Goal: Manage account settings

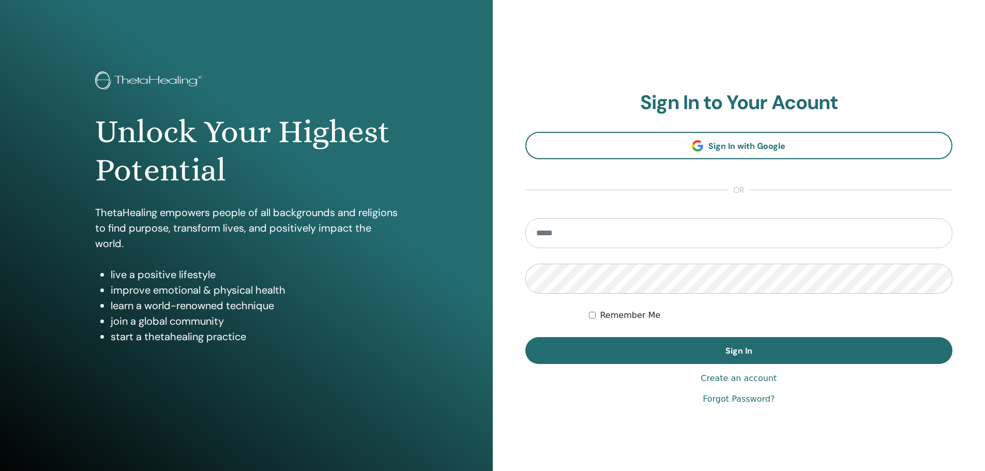
click at [577, 234] on input "email" at bounding box center [739, 233] width 428 height 30
type input "**********"
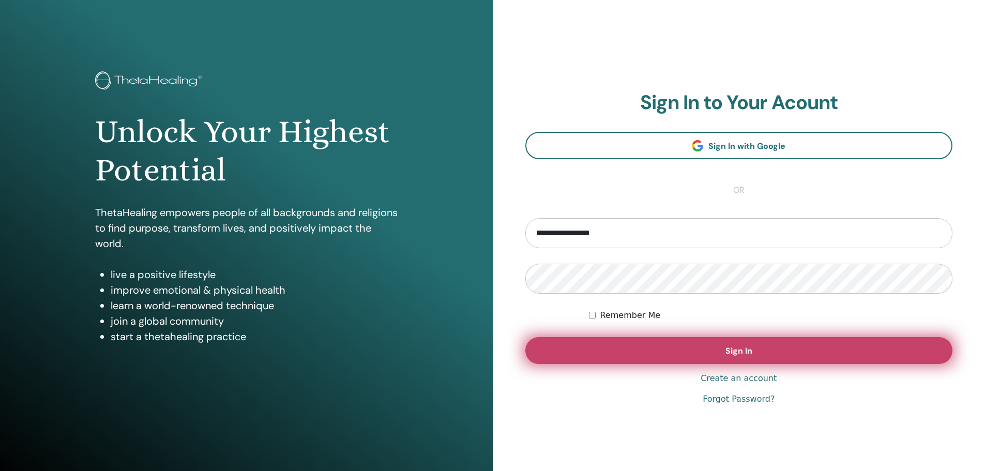
click at [752, 347] on span "Sign In" at bounding box center [738, 350] width 27 height 11
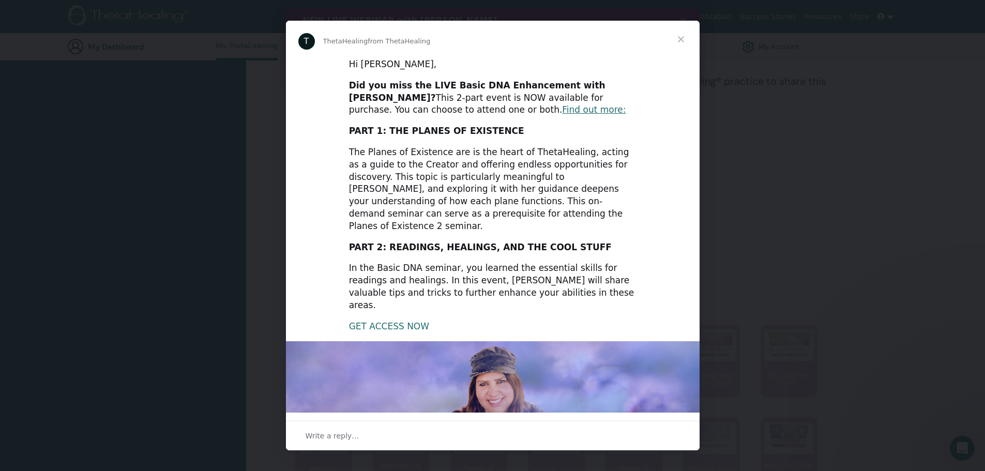
click at [393, 321] on link "GET ACCESS NOW" at bounding box center [389, 326] width 80 height 10
click at [684, 37] on span "Close" at bounding box center [680, 39] width 37 height 37
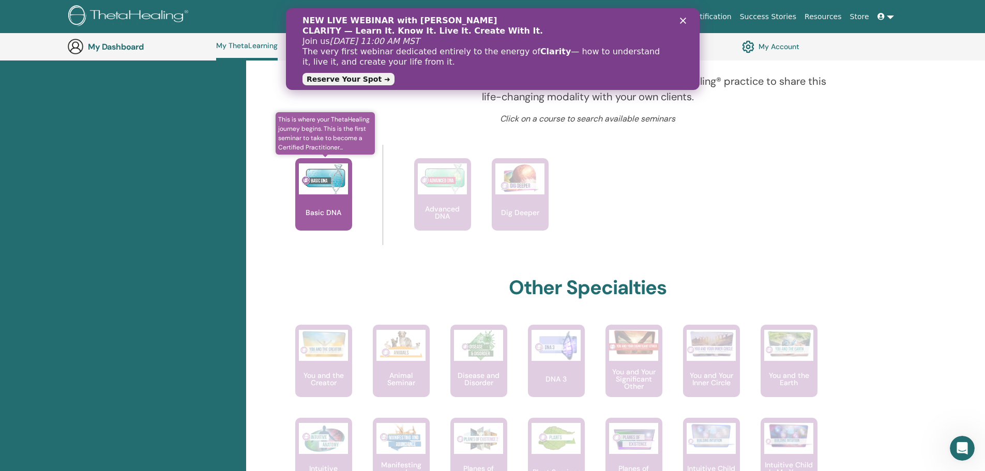
click at [327, 212] on p "Basic DNA" at bounding box center [323, 212] width 44 height 7
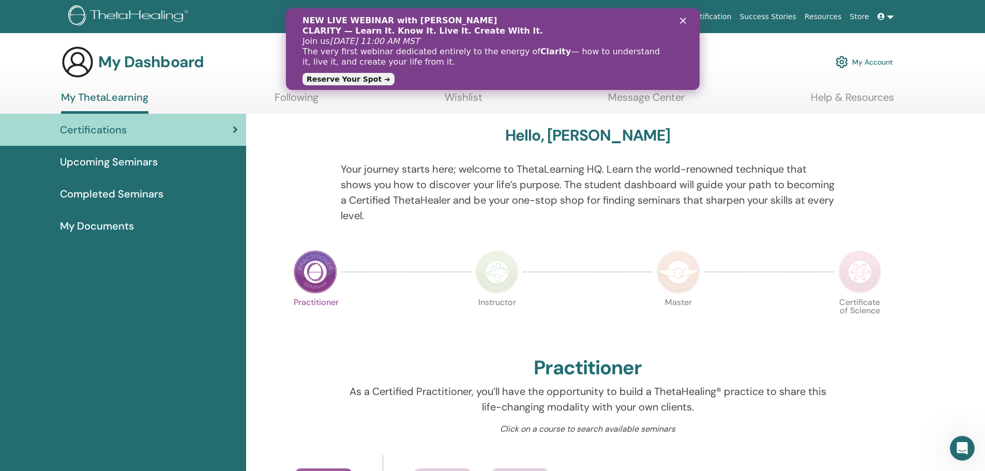
click at [682, 20] on polygon "Close" at bounding box center [682, 21] width 6 height 6
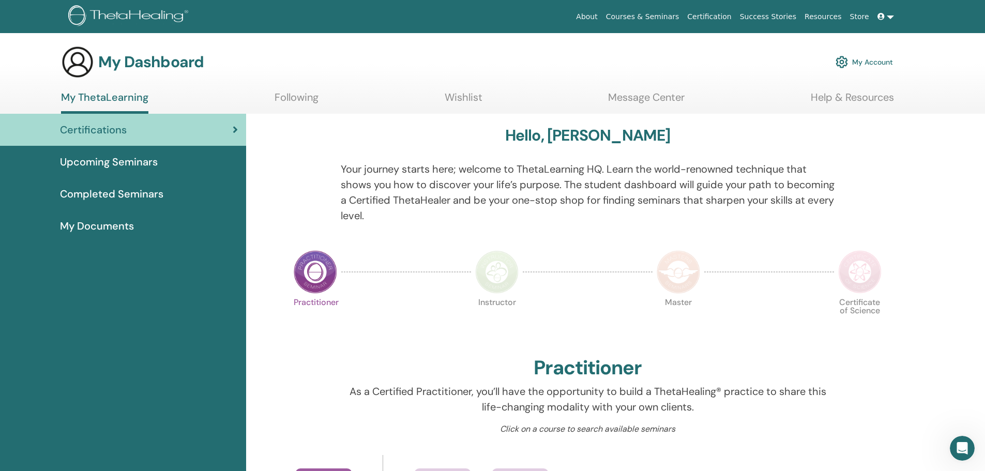
click at [232, 129] on div "Certifications" at bounding box center [123, 130] width 230 height 16
click at [105, 224] on span "My Documents" at bounding box center [97, 226] width 74 height 16
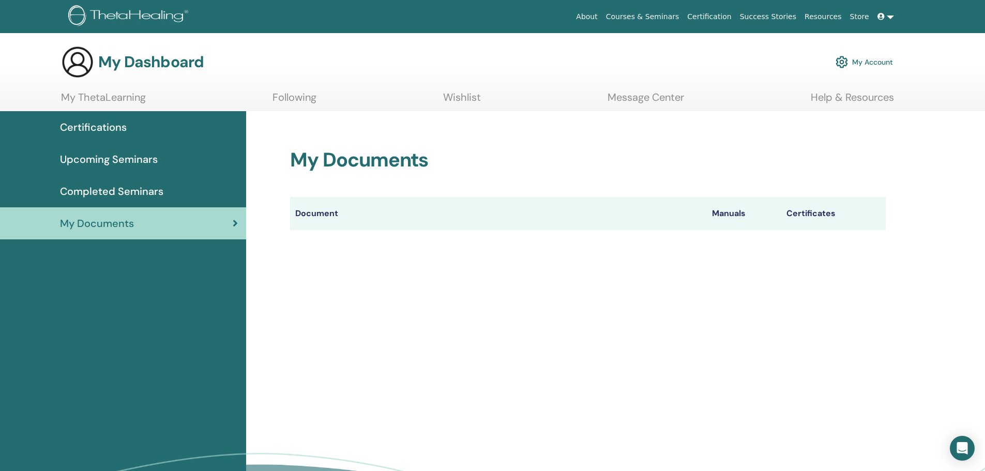
click at [310, 212] on th "Document" at bounding box center [498, 213] width 417 height 33
drag, startPoint x: 318, startPoint y: 251, endPoint x: 477, endPoint y: 222, distance: 161.8
click at [318, 251] on div "My Documents Document Manuals Certificates" at bounding box center [615, 333] width 739 height 445
click at [545, 195] on div "My Documents Document Manuals Certificates" at bounding box center [588, 189] width 596 height 82
click at [613, 228] on th "Document" at bounding box center [498, 213] width 417 height 33
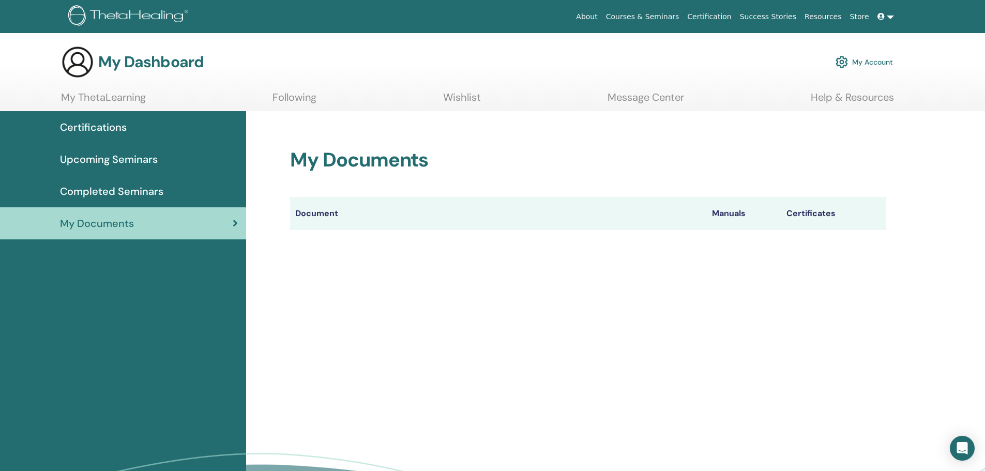
click at [867, 60] on link "My Account" at bounding box center [863, 62] width 57 height 23
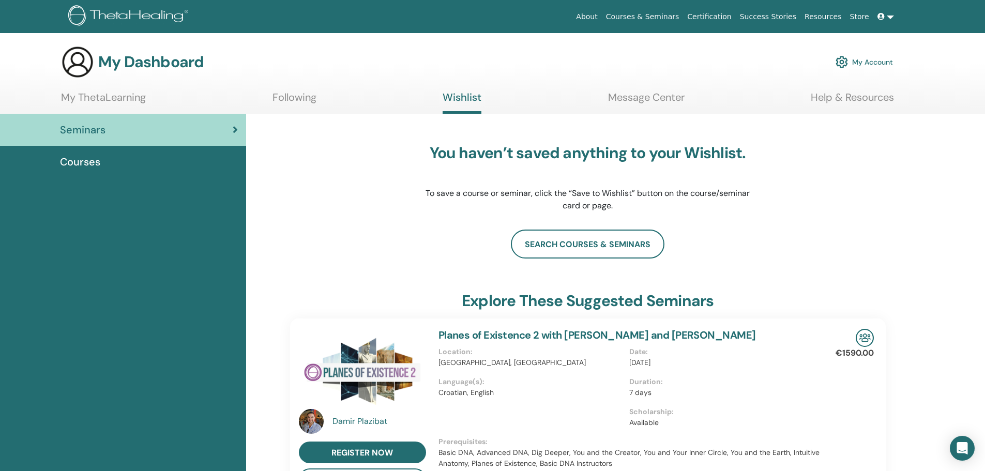
click at [231, 130] on div "Seminars" at bounding box center [123, 130] width 230 height 16
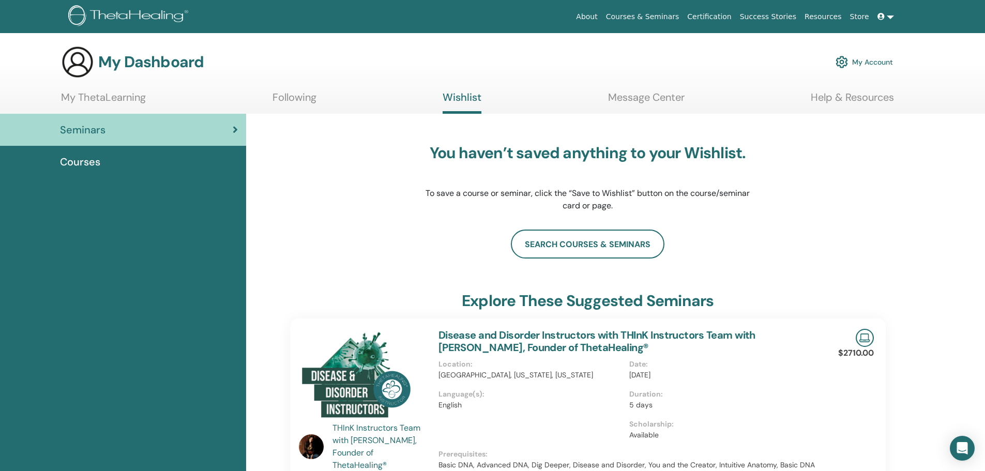
click at [726, 14] on link "Certification" at bounding box center [709, 16] width 52 height 19
click at [727, 16] on link "Certification" at bounding box center [709, 16] width 52 height 19
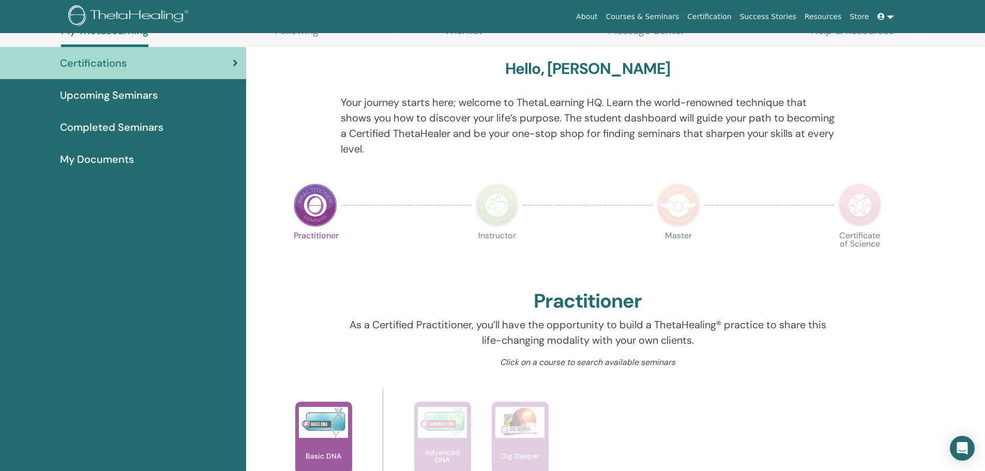
scroll to position [286, 0]
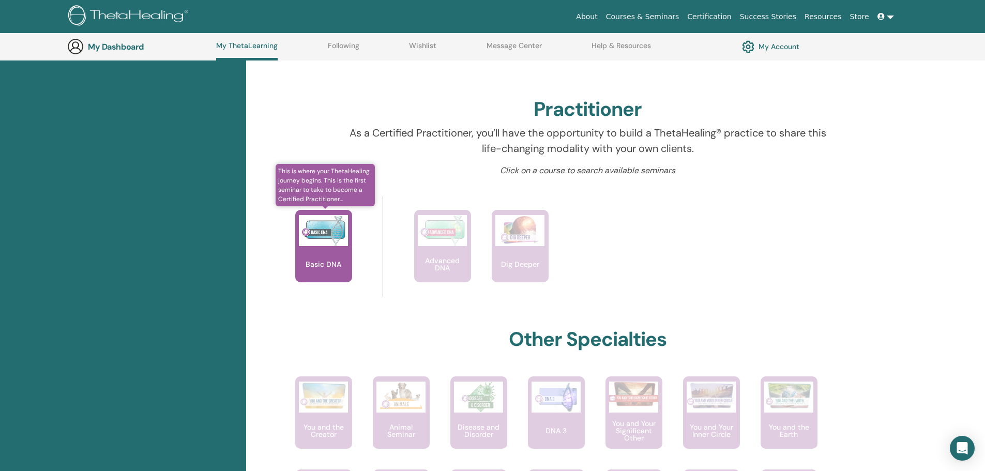
click at [318, 257] on div "Basic DNA" at bounding box center [323, 246] width 57 height 72
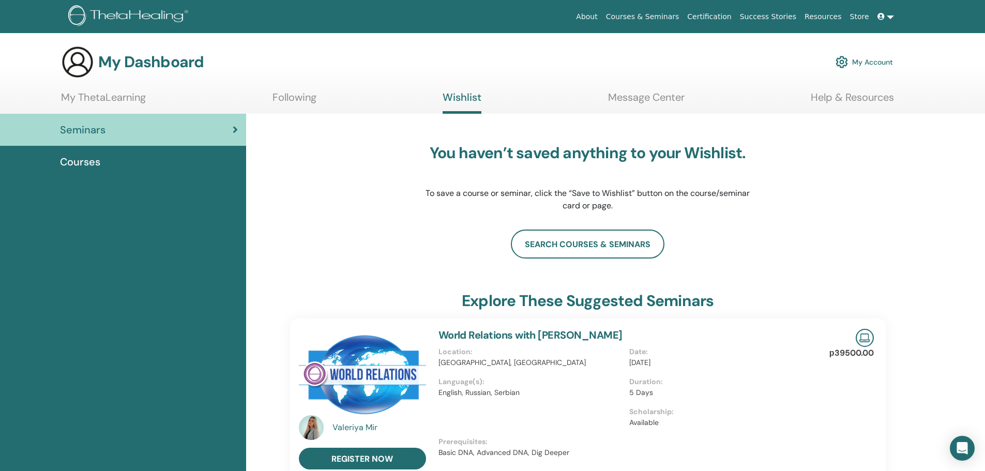
click at [127, 97] on link "My ThetaLearning" at bounding box center [103, 101] width 85 height 20
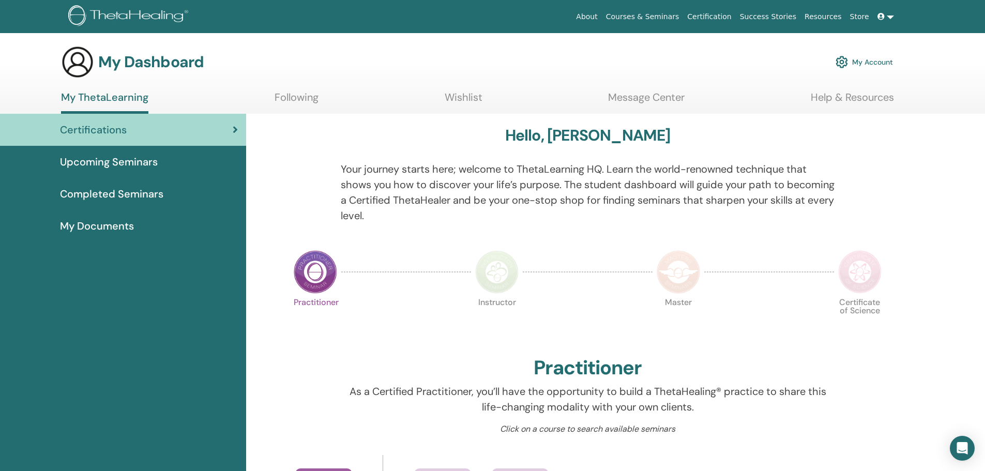
click at [103, 225] on span "My Documents" at bounding box center [97, 226] width 74 height 16
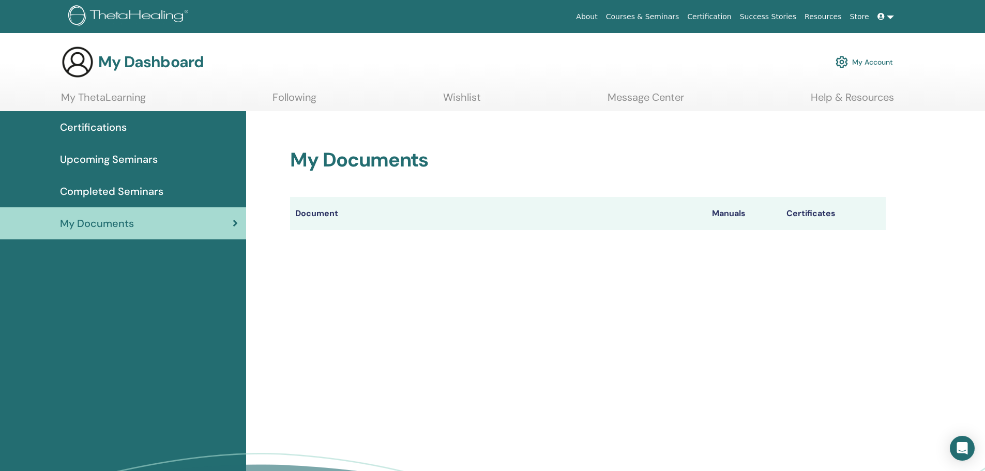
click at [833, 211] on th "Certificates" at bounding box center [833, 213] width 104 height 33
click at [911, 217] on div "My Documents Document Manuals Certificates" at bounding box center [615, 333] width 739 height 445
click at [319, 216] on th "Document" at bounding box center [498, 213] width 417 height 33
click at [303, 258] on div "My Documents Document Manuals Certificates" at bounding box center [615, 333] width 739 height 445
click at [102, 126] on span "Certifications" at bounding box center [93, 127] width 67 height 16
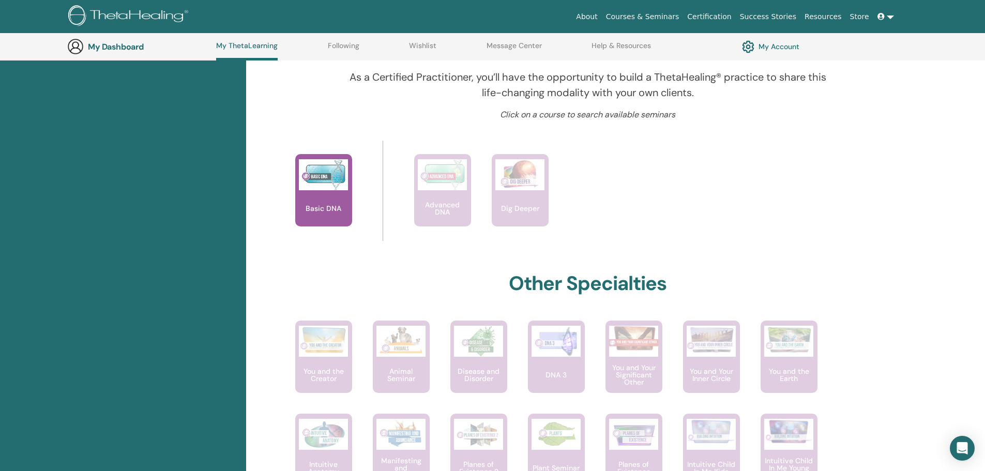
scroll to position [308, 0]
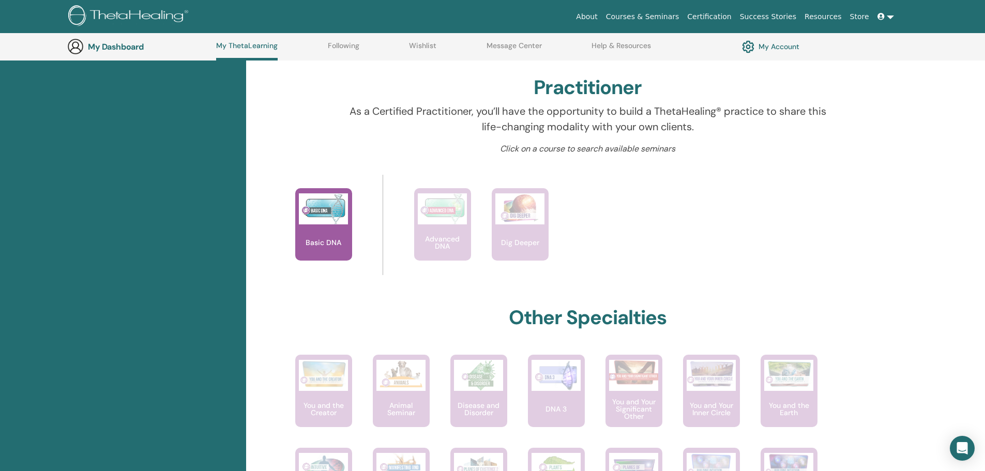
click at [779, 44] on link "My Account" at bounding box center [770, 47] width 57 height 18
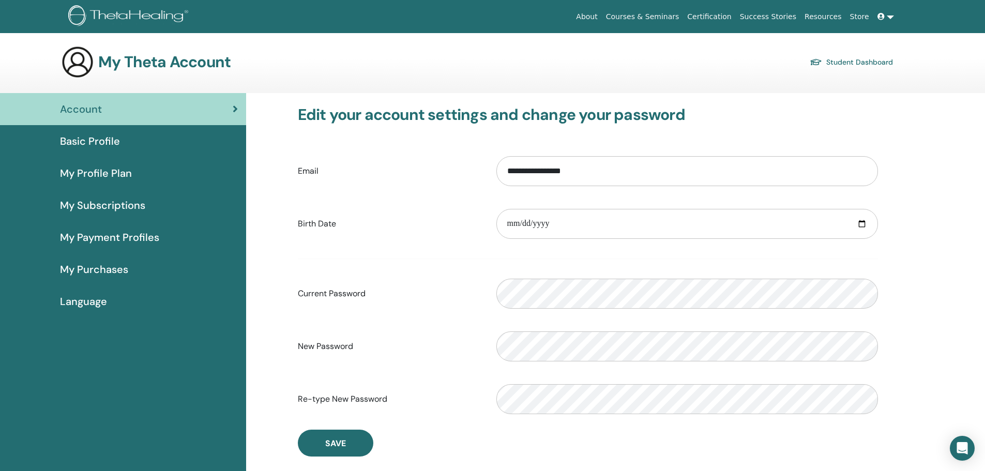
click at [825, 16] on link "Resources" at bounding box center [822, 16] width 45 height 19
click at [728, 14] on link "Certification" at bounding box center [709, 16] width 52 height 19
click at [667, 14] on link "Courses & Seminars" at bounding box center [643, 16] width 82 height 19
click at [100, 137] on span "Basic Profile" at bounding box center [90, 141] width 60 height 16
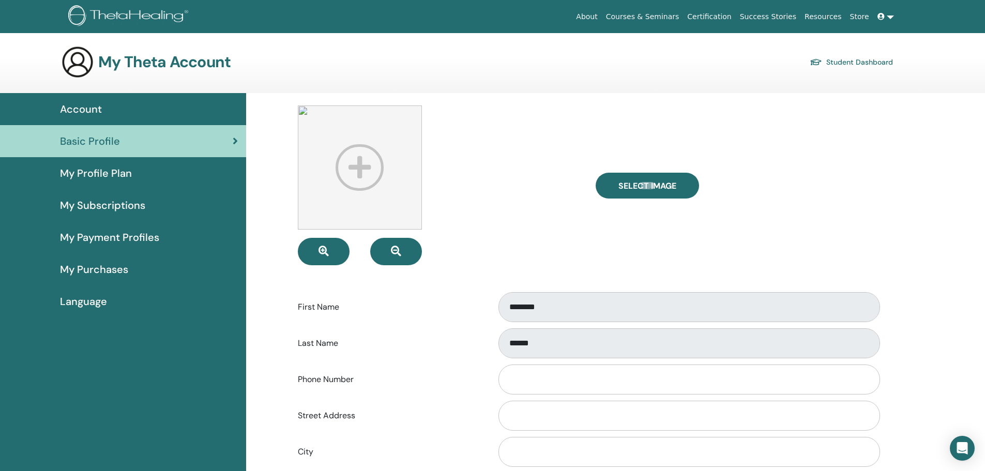
click at [97, 204] on span "My Subscriptions" at bounding box center [102, 205] width 85 height 16
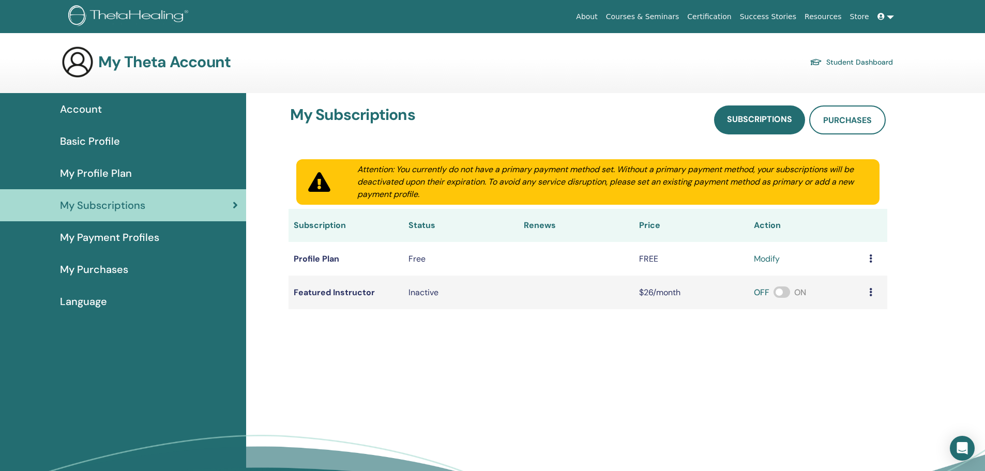
click at [103, 233] on span "My Payment Profiles" at bounding box center [109, 238] width 99 height 16
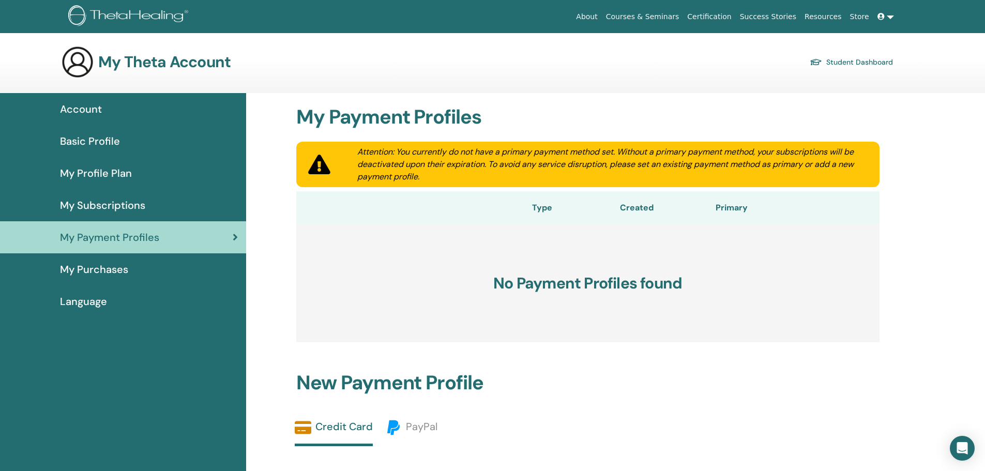
click at [85, 106] on span "Account" at bounding box center [81, 109] width 42 height 16
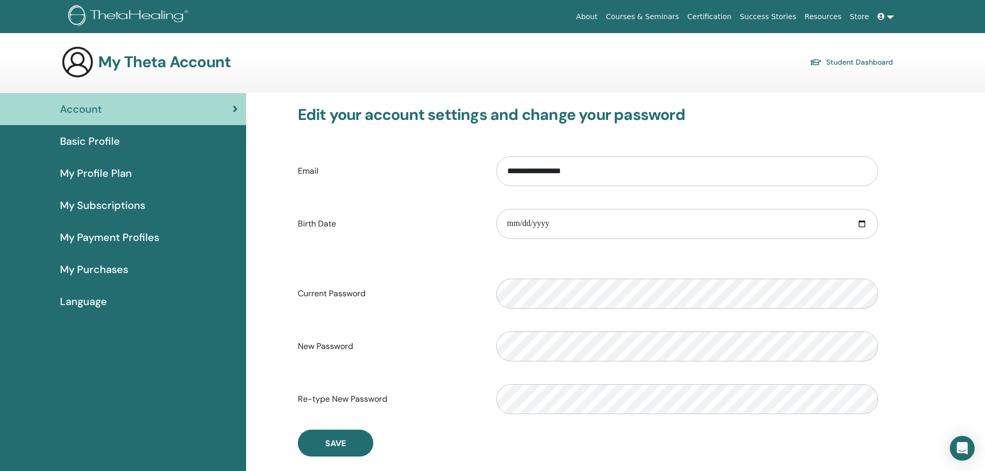
click at [725, 18] on link "Certification" at bounding box center [709, 16] width 52 height 19
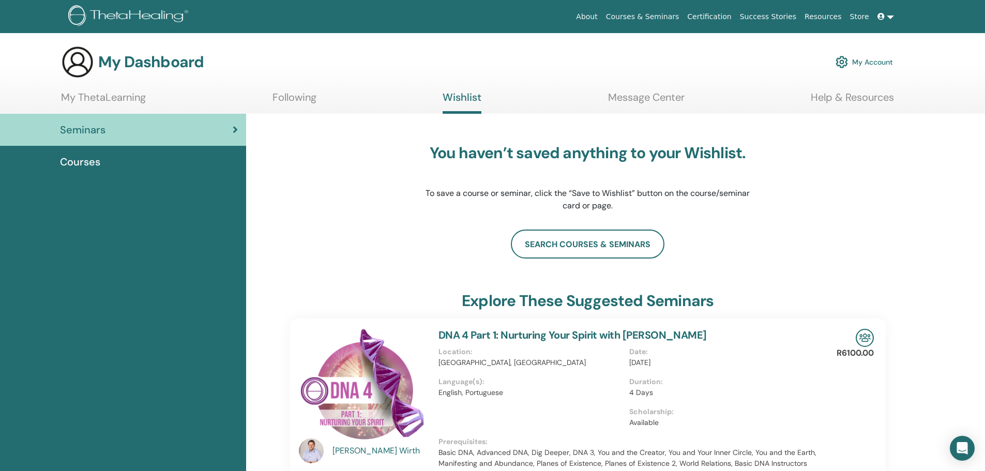
click at [891, 16] on link at bounding box center [885, 16] width 25 height 19
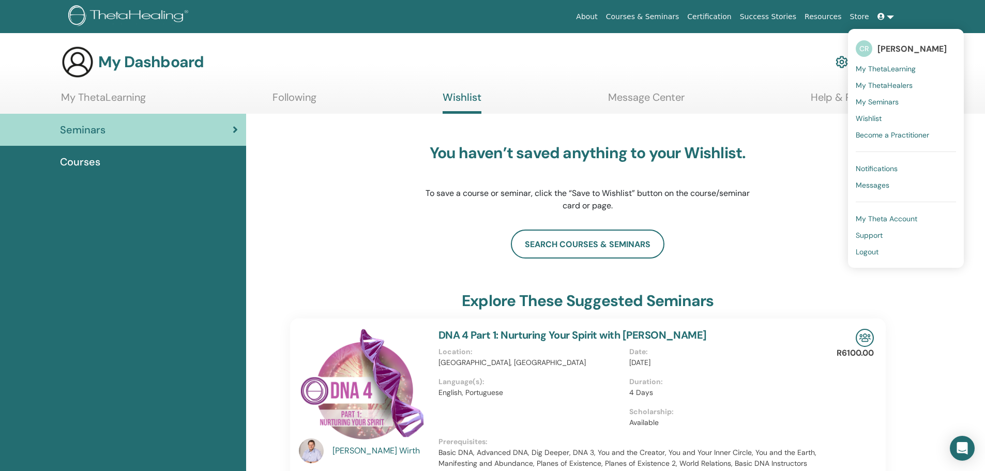
click at [887, 169] on span "Notifications" at bounding box center [877, 168] width 42 height 9
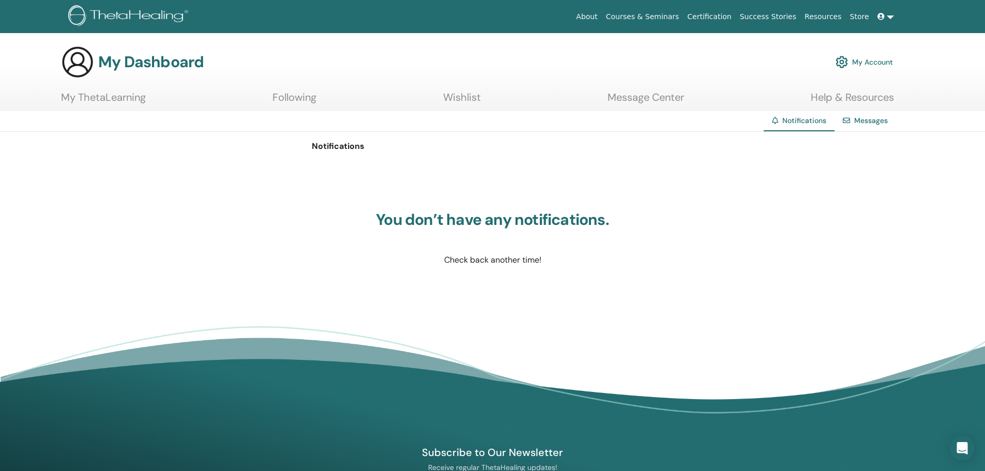
click at [890, 16] on link at bounding box center [885, 16] width 25 height 19
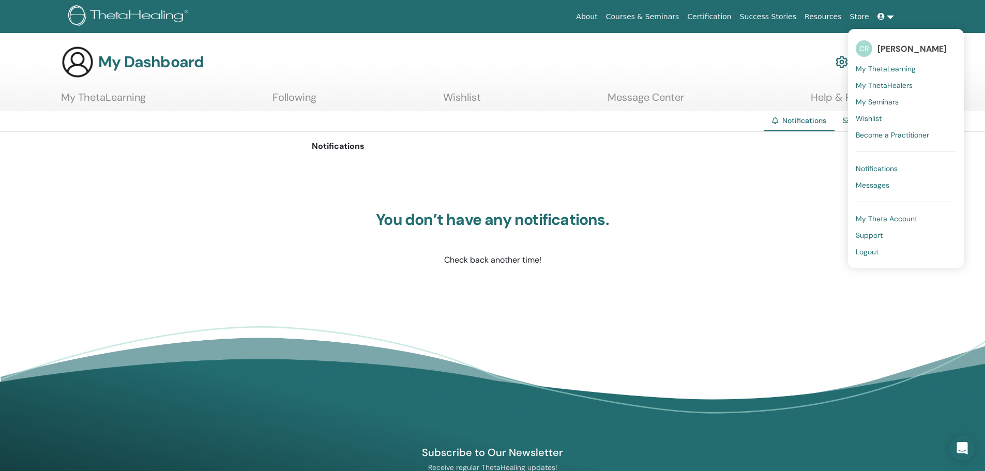
click at [878, 185] on span "Messages" at bounding box center [873, 184] width 34 height 9
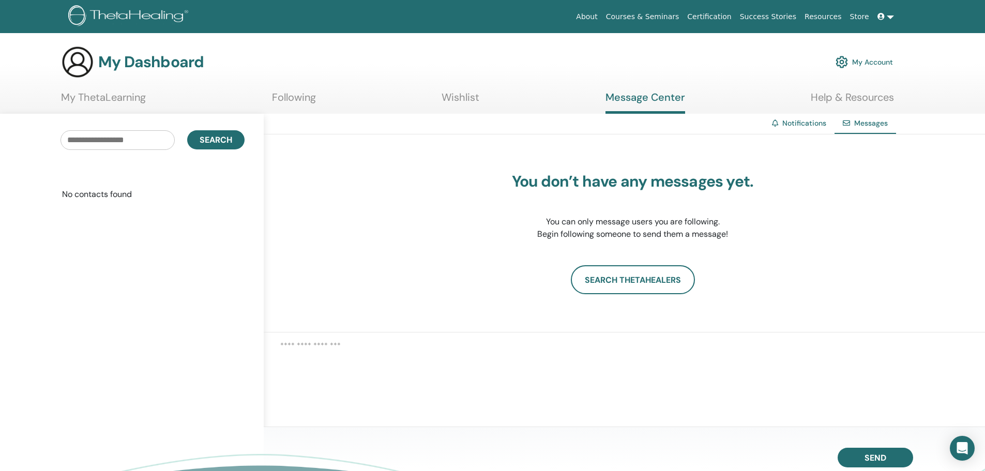
click at [829, 15] on link "Resources" at bounding box center [822, 16] width 45 height 19
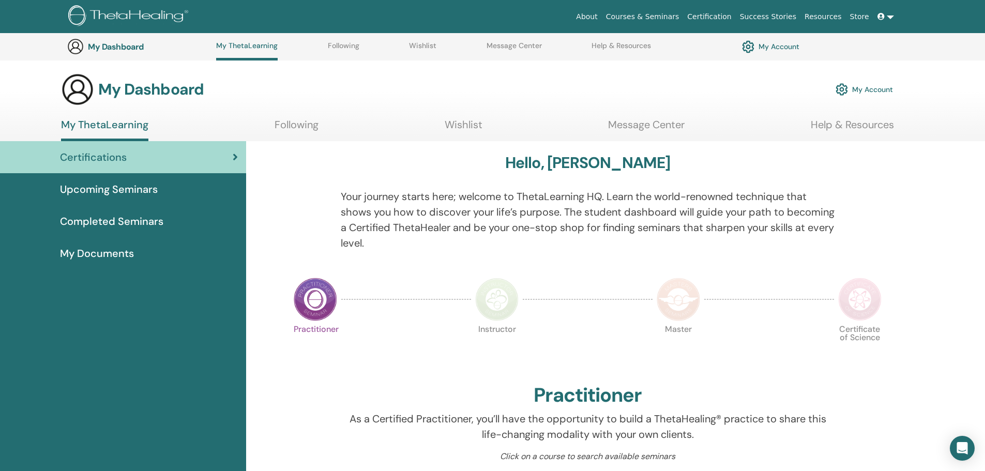
scroll to position [286, 0]
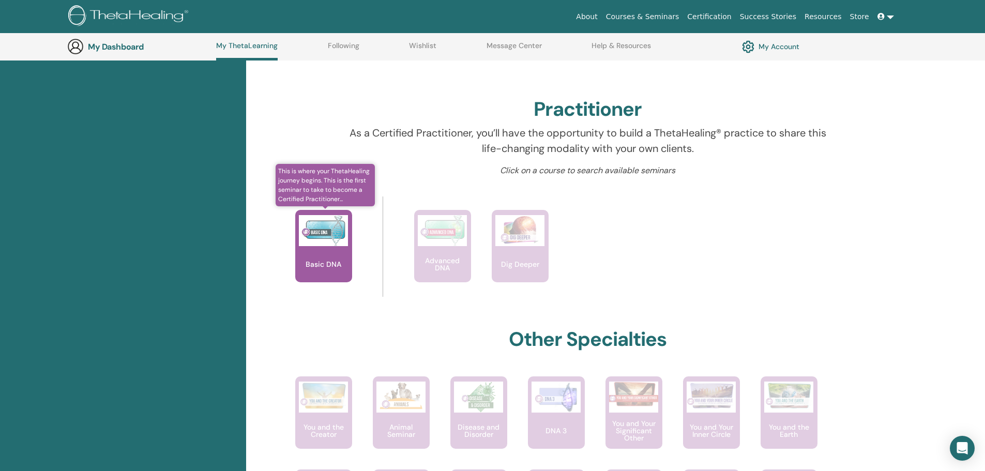
click at [319, 228] on img at bounding box center [323, 230] width 49 height 31
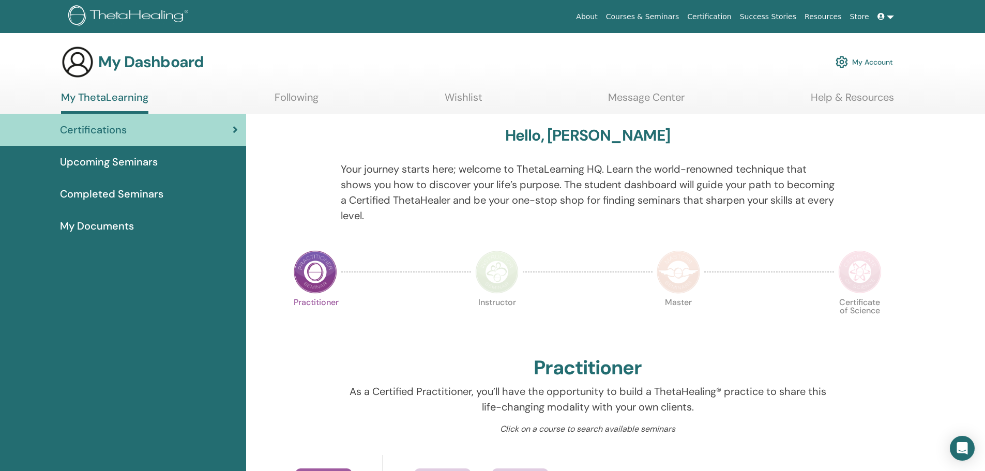
click at [890, 16] on link at bounding box center [885, 16] width 25 height 19
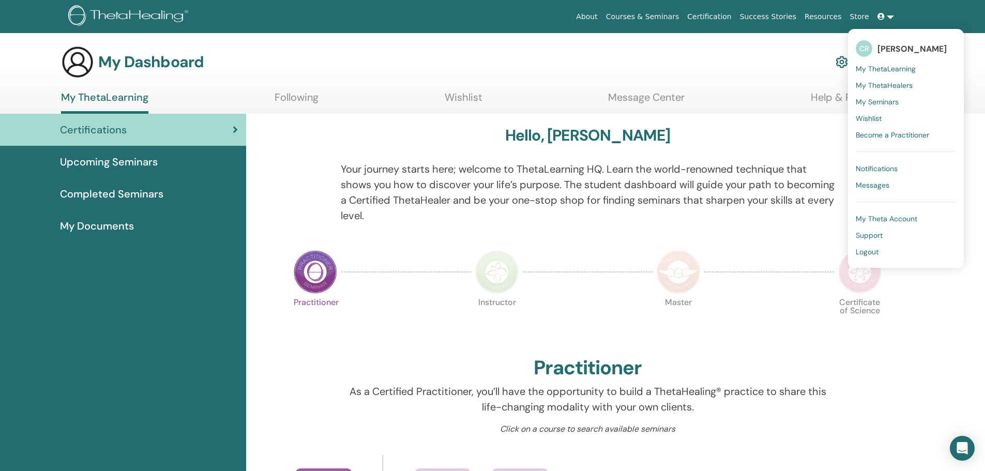
click at [890, 16] on link at bounding box center [885, 16] width 25 height 19
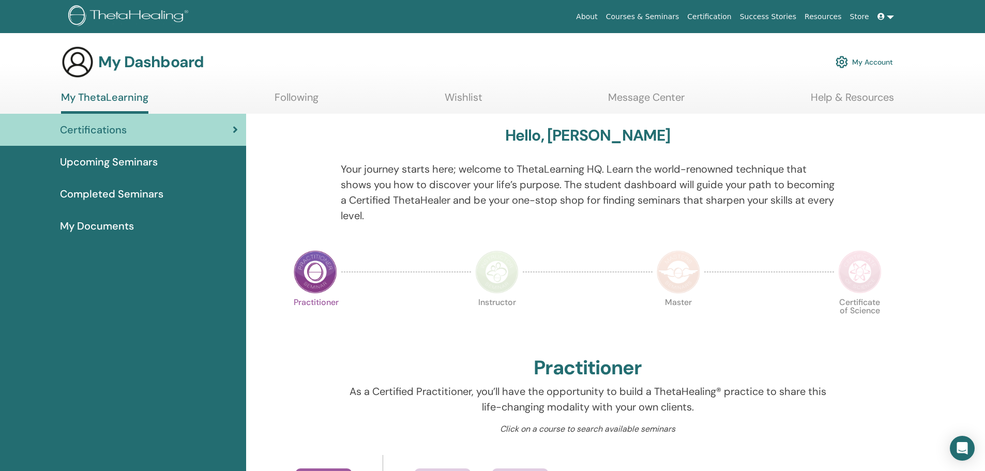
click at [826, 16] on link "Resources" at bounding box center [822, 16] width 45 height 19
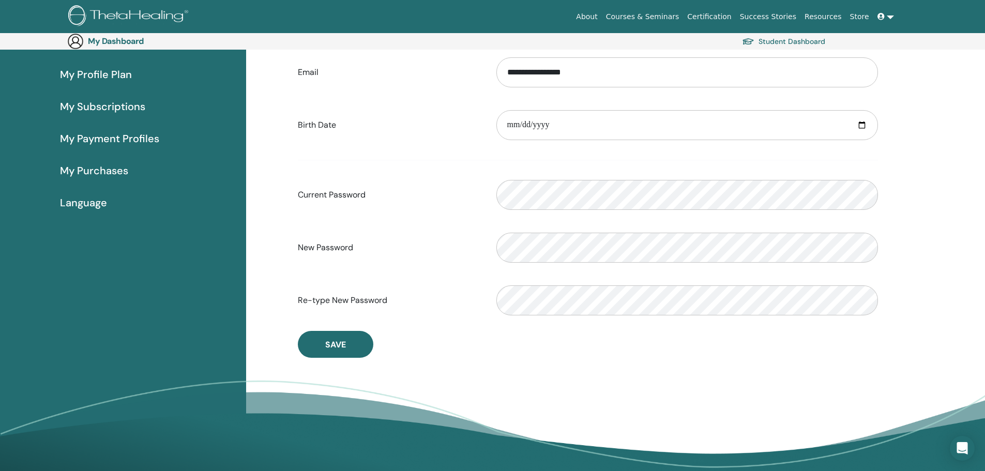
scroll to position [120, 0]
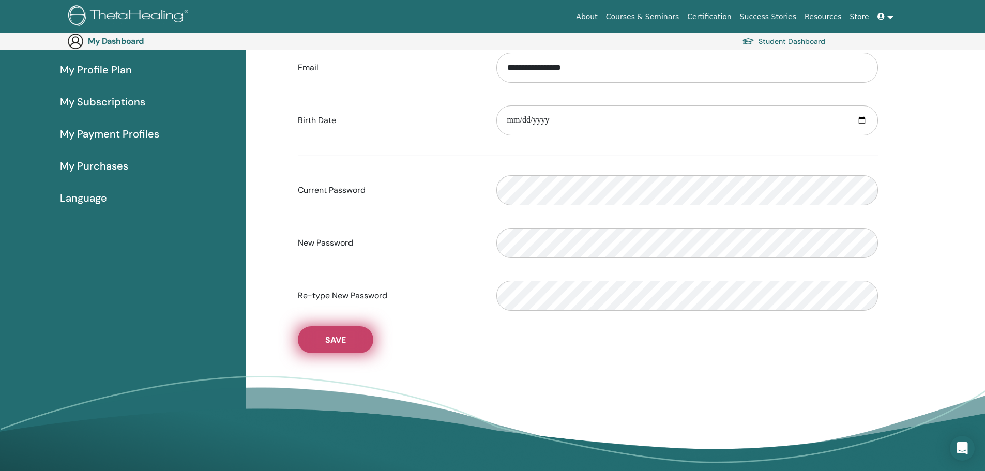
click at [328, 340] on span "Save" at bounding box center [335, 339] width 21 height 11
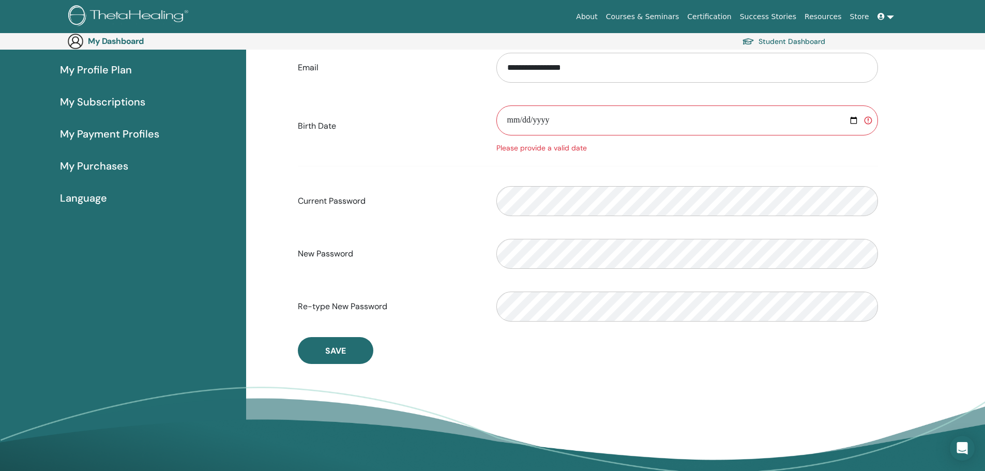
click at [562, 118] on input "date" at bounding box center [687, 120] width 382 height 30
click at [546, 121] on input "date" at bounding box center [687, 120] width 382 height 30
type input "**********"
click at [330, 353] on span "Save" at bounding box center [335, 350] width 21 height 11
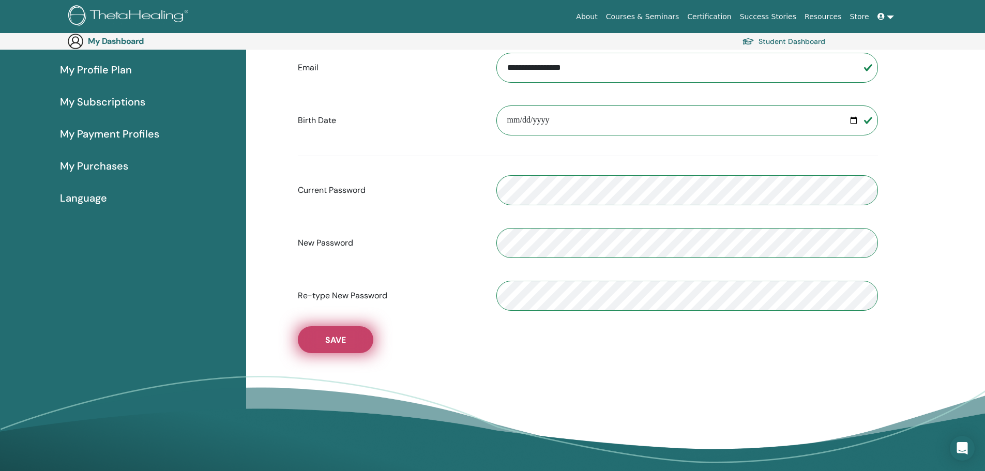
click at [340, 340] on span "Save" at bounding box center [335, 339] width 21 height 11
